Goal: Find specific page/section: Find specific page/section

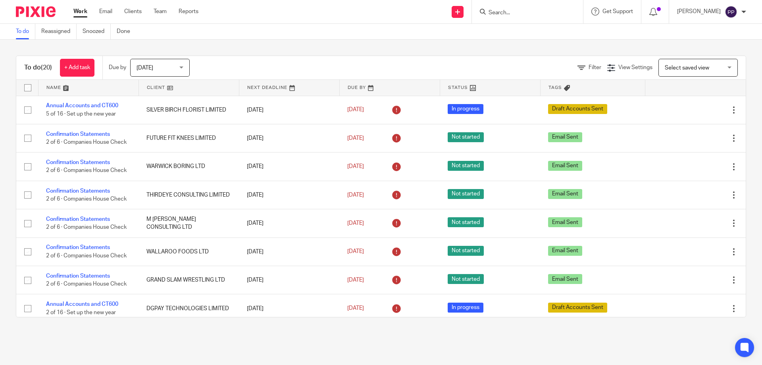
click at [535, 15] on input "Search" at bounding box center [523, 13] width 71 height 7
type input "akd"
click at [530, 31] on link at bounding box center [553, 34] width 134 height 18
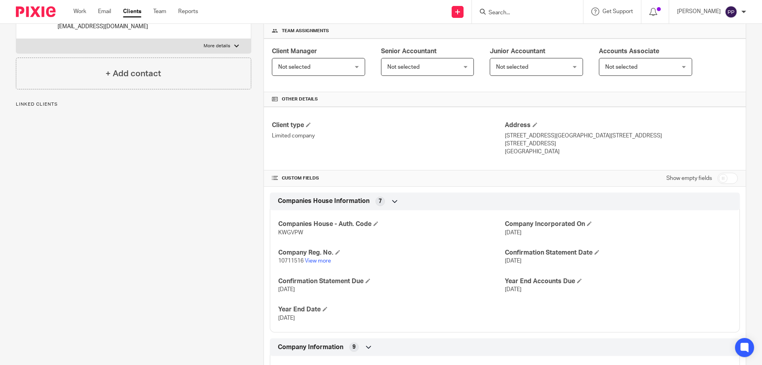
scroll to position [119, 0]
click at [319, 259] on link "View more" at bounding box center [318, 260] width 26 height 6
